Goal: Navigation & Orientation: Find specific page/section

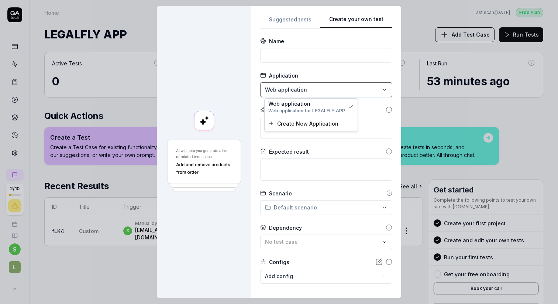
click at [282, 19] on div "**********" at bounding box center [279, 152] width 558 height 304
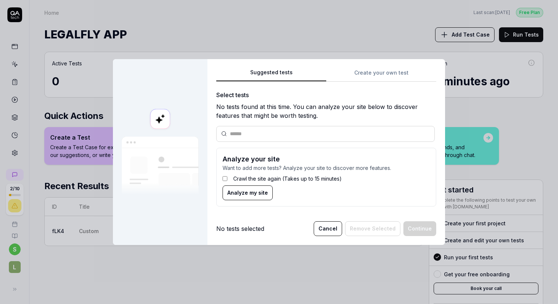
click at [282, 19] on div "Suggested tests Suggested tests Create your own test Select tests No tests foun…" at bounding box center [279, 152] width 558 height 304
click at [328, 228] on button "Cancel" at bounding box center [328, 228] width 28 height 15
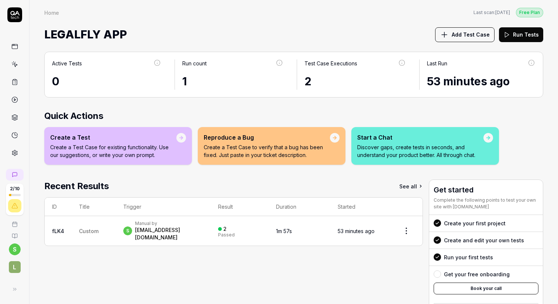
click at [16, 155] on icon at bounding box center [14, 152] width 7 height 7
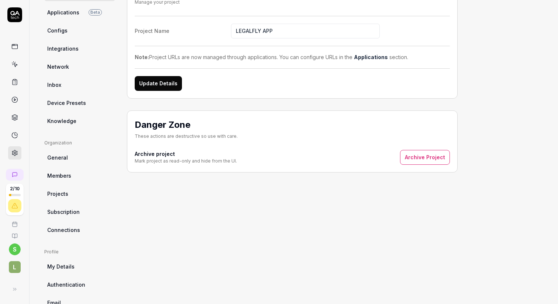
scroll to position [118, 0]
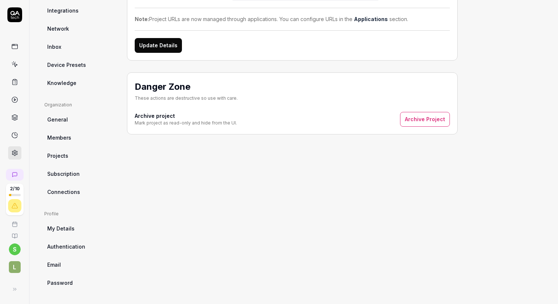
click at [72, 170] on span "Subscription" at bounding box center [63, 174] width 32 height 8
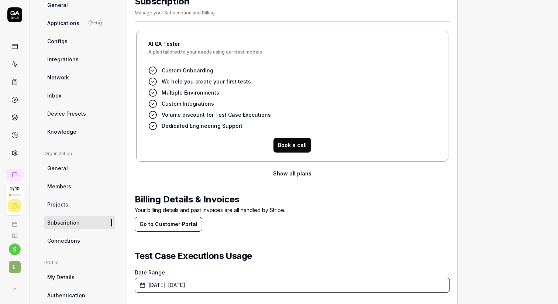
scroll to position [77, 0]
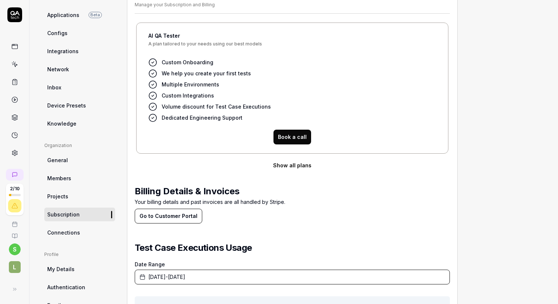
click at [69, 231] on span "Connections" at bounding box center [63, 232] width 33 height 8
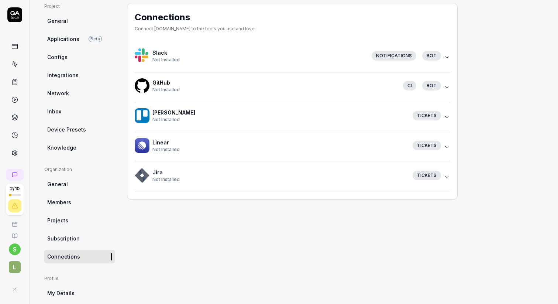
scroll to position [33, 0]
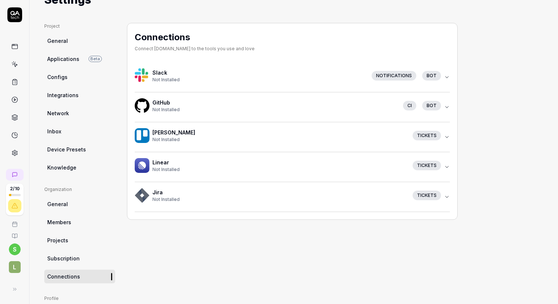
click at [79, 150] on span "Device Presets" at bounding box center [66, 149] width 39 height 8
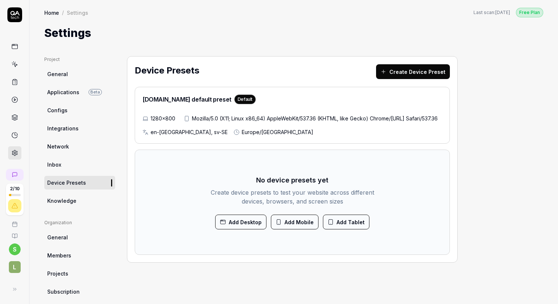
click at [70, 200] on span "Knowledge" at bounding box center [61, 201] width 29 height 8
type textarea "*"
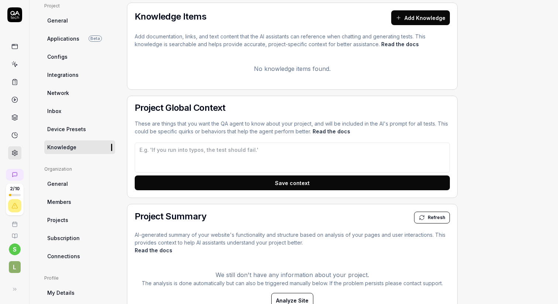
scroll to position [39, 0]
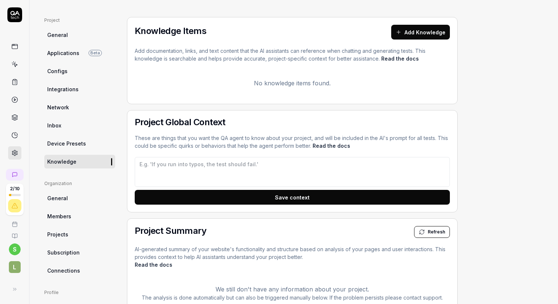
click at [74, 73] on link "Configs" at bounding box center [79, 71] width 71 height 14
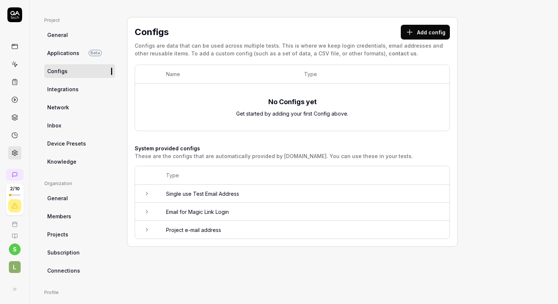
click at [70, 56] on link "Applications Beta" at bounding box center [79, 53] width 71 height 14
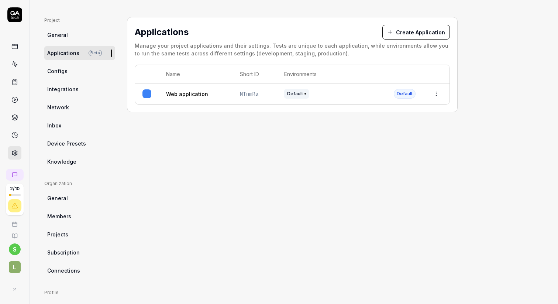
click at [194, 93] on link "Web application" at bounding box center [187, 94] width 42 height 8
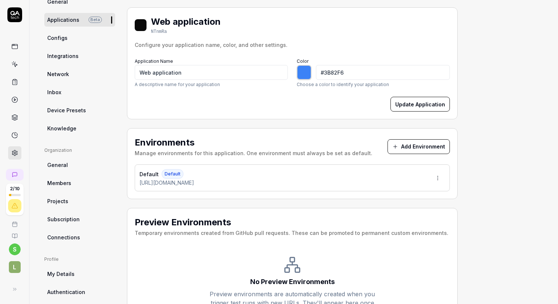
scroll to position [71, 0]
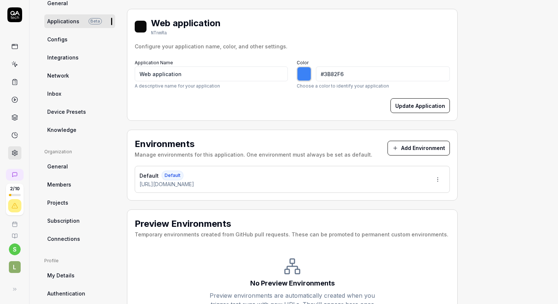
click at [294, 177] on div "Default Default [URL][DOMAIN_NAME]" at bounding box center [292, 179] width 315 height 27
click at [276, 182] on div "Default Default [URL][DOMAIN_NAME]" at bounding box center [292, 179] width 315 height 27
click at [437, 177] on html "2 / 10 s L Home / Settings Free Plan Home / Settings Last scan: [DATE] Free Pla…" at bounding box center [279, 179] width 558 height 359
click at [398, 210] on div "Edit" at bounding box center [410, 212] width 75 height 16
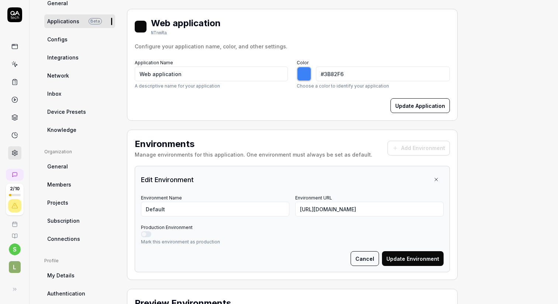
click at [362, 255] on button "Cancel" at bounding box center [365, 258] width 28 height 15
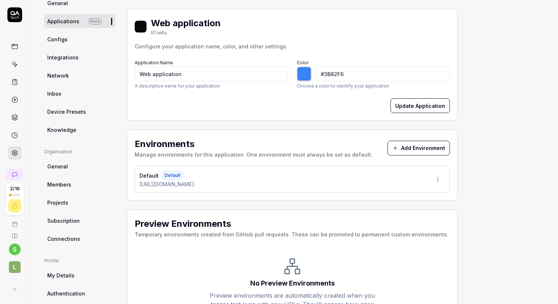
scroll to position [0, 0]
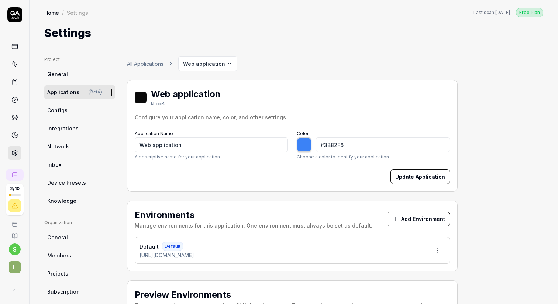
click at [62, 70] on span "General" at bounding box center [57, 74] width 21 height 8
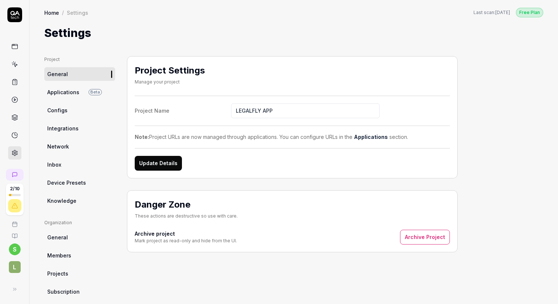
click at [17, 118] on icon at bounding box center [14, 117] width 7 height 7
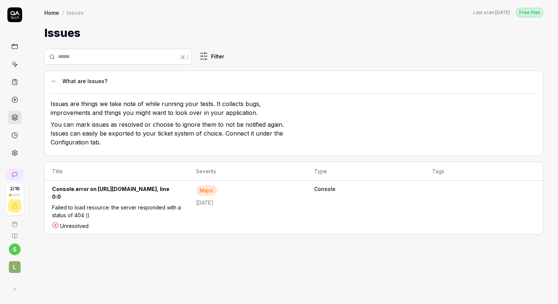
click at [18, 48] on link at bounding box center [14, 46] width 13 height 13
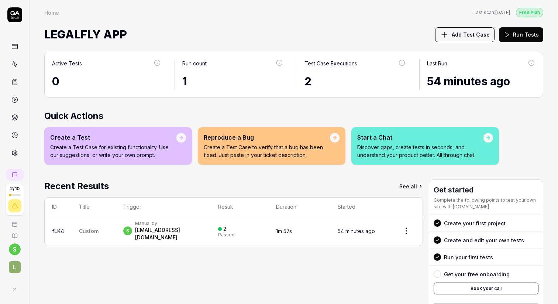
click at [348, 38] on div "LEGALFLY APP Add Test Case Run Tests" at bounding box center [293, 35] width 499 height 20
